Goal: Task Accomplishment & Management: Manage account settings

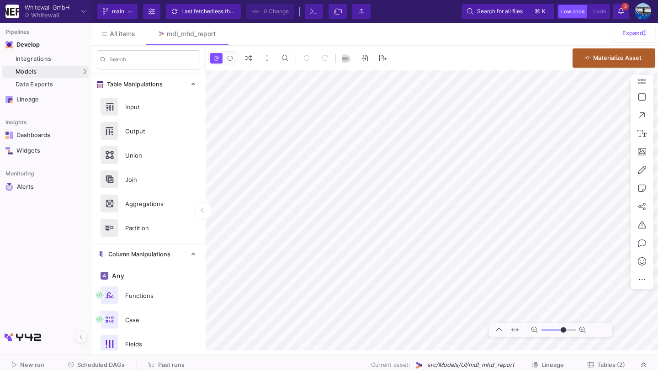
type input "-40"
click at [87, 363] on span "Scheduled DAGs" at bounding box center [101, 365] width 48 height 7
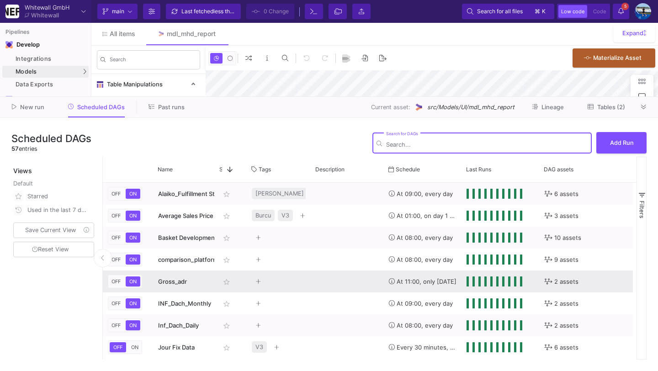
type input "-40"
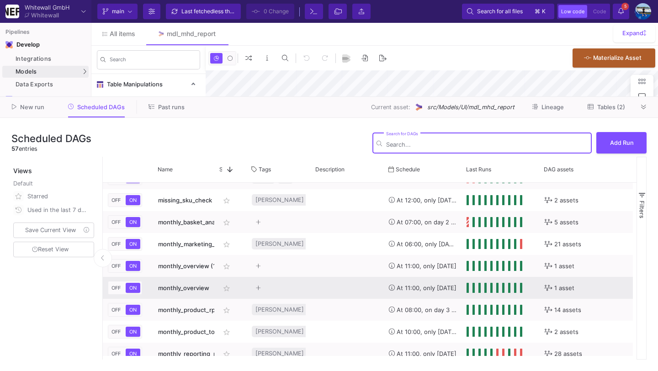
scroll to position [655, 0]
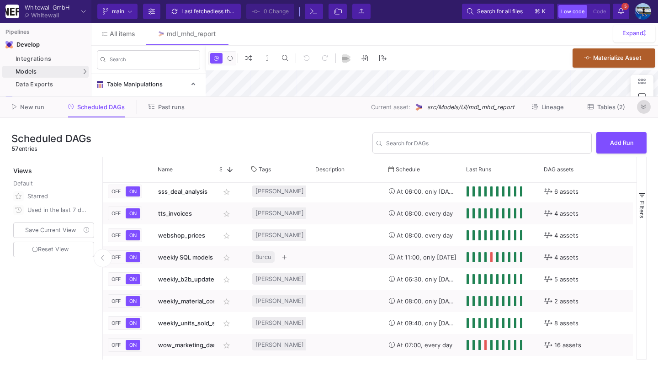
click at [646, 107] on icon at bounding box center [643, 107] width 5 height 6
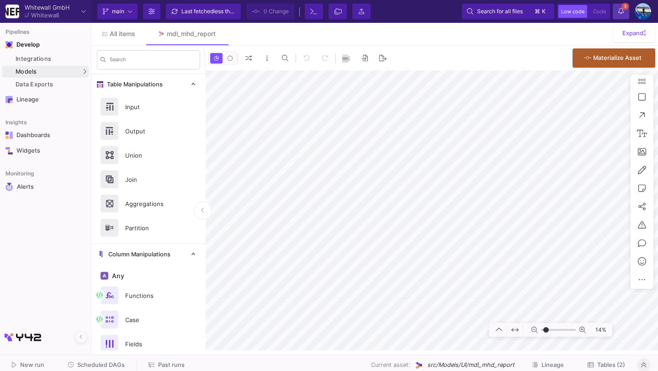
click at [625, 6] on span "5" at bounding box center [625, 6] width 7 height 7
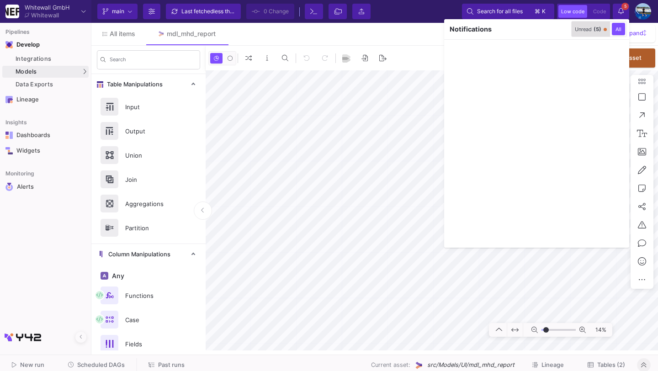
click at [587, 27] on div "Unread (5)" at bounding box center [588, 29] width 27 height 6
click at [560, 29] on icon "button" at bounding box center [563, 29] width 6 height 6
click at [623, 12] on div at bounding box center [329, 185] width 658 height 371
